Goal: Check status

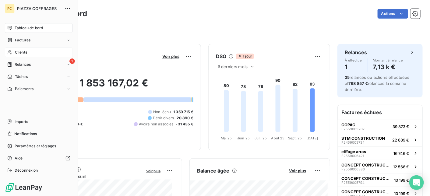
click at [17, 50] on span "Clients" at bounding box center [21, 52] width 12 height 5
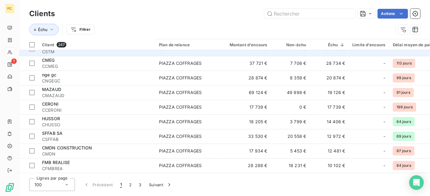
scroll to position [61, 0]
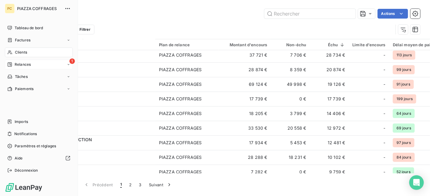
click at [21, 65] on span "Relances" at bounding box center [23, 64] width 16 height 5
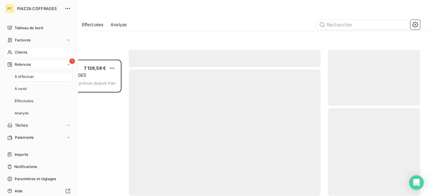
scroll to position [132, 88]
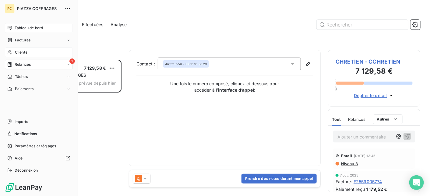
click at [23, 28] on span "Tableau de bord" at bounding box center [29, 27] width 28 height 5
